Goal: Task Accomplishment & Management: Manage account settings

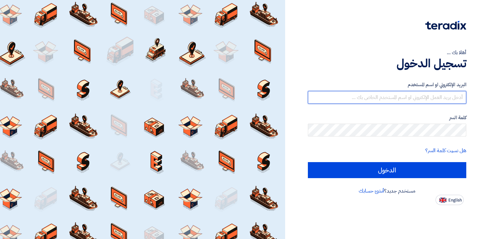
click at [405, 98] on input "text" at bounding box center [387, 97] width 158 height 13
type input "mahdi@fastcce.com"
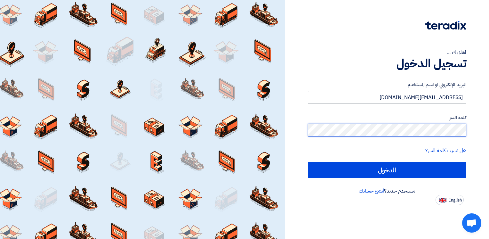
click at [308, 162] on input "الدخول" at bounding box center [387, 170] width 158 height 16
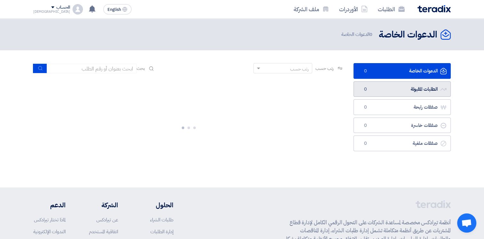
click at [401, 90] on link "الطلبات المقبولة الطلبات المقبولة 0" at bounding box center [402, 89] width 97 height 16
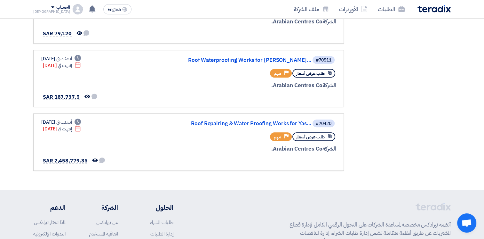
scroll to position [476, 0]
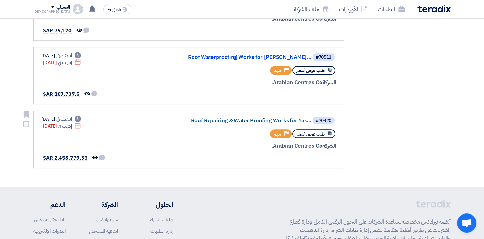
click at [244, 118] on link "Roof Repairing & Water Proofing Works for Yas..." at bounding box center [247, 121] width 128 height 6
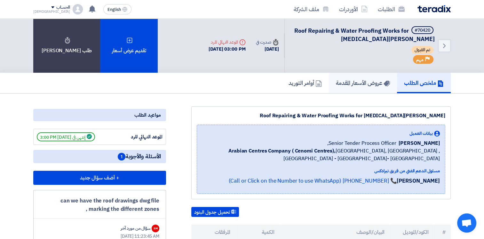
click at [346, 85] on h5 "عروض الأسعار المقدمة" at bounding box center [363, 82] width 54 height 7
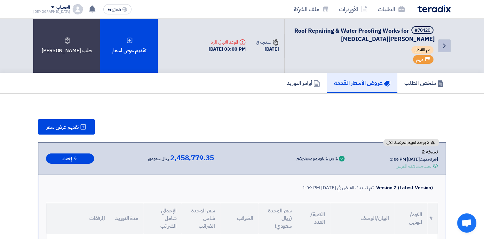
click at [446, 43] on icon "Back" at bounding box center [445, 46] width 8 height 8
